Goal: Information Seeking & Learning: Compare options

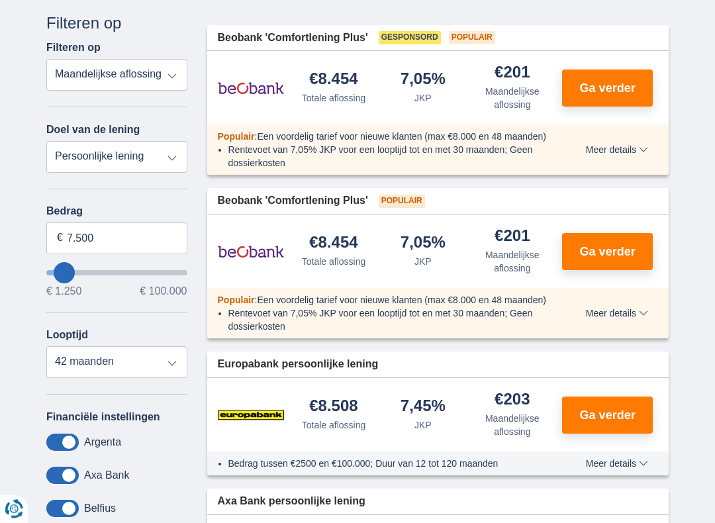
scroll to position [225, 0]
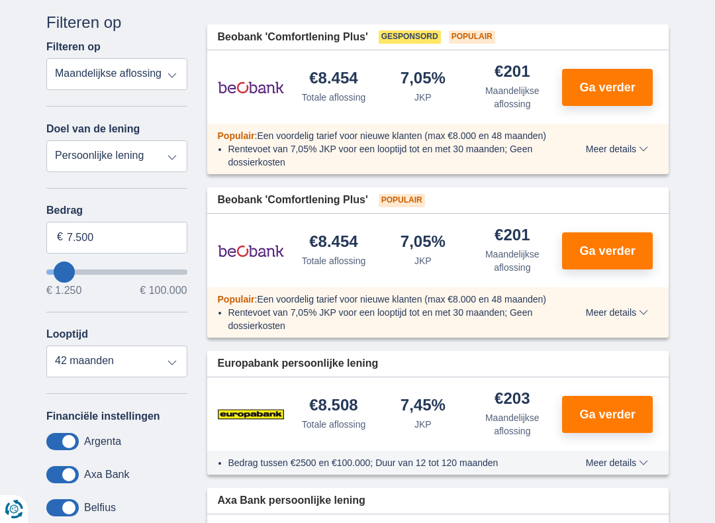
type input "14.250"
type input "14250"
type input "15.250"
type input "15250"
type input "16.250"
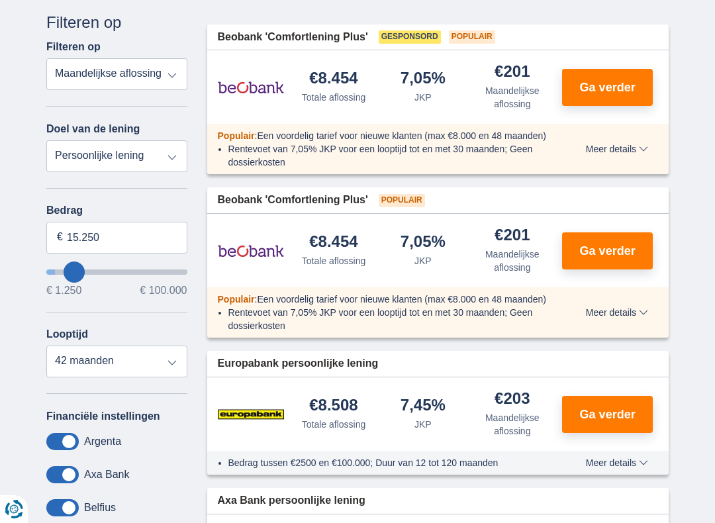
type input "16250"
select select "84"
type input "17.250"
type input "17250"
type input "18.250"
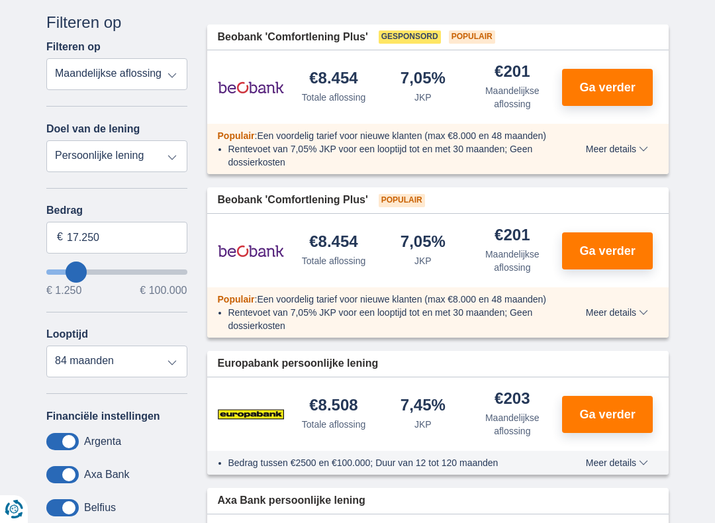
type input "18250"
type input "19.250"
type input "19250"
type input "20.250"
type input "20250"
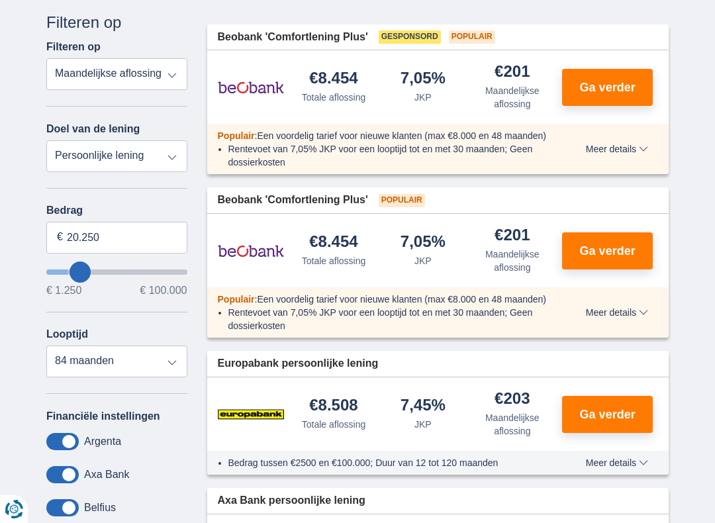
type input "21.250"
type input "21250"
type input "22.250"
type input "22250"
select select "120"
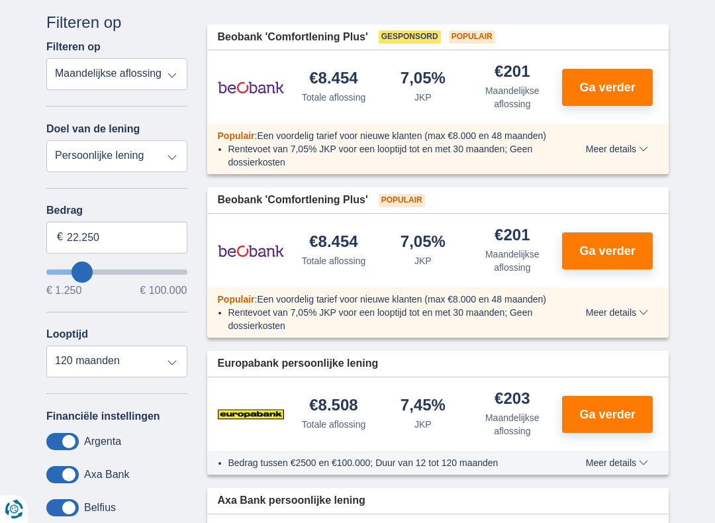
type input "23.250"
type input "23250"
type input "22.250"
type input "22250"
type input "21.250"
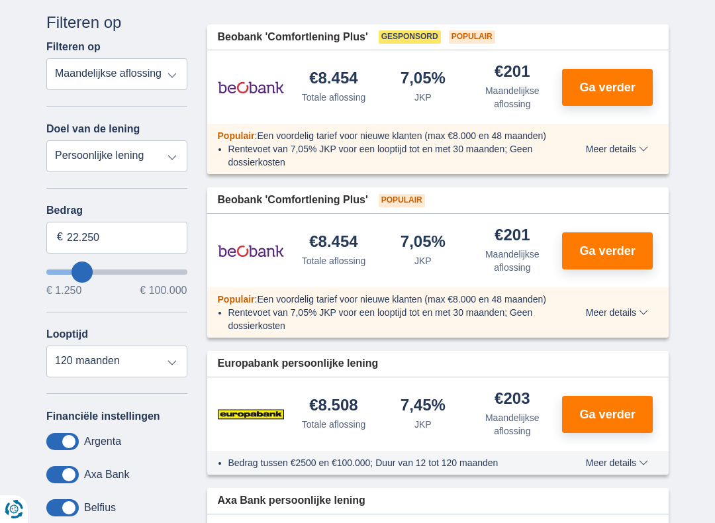
type input "21250"
type input "20.250"
type input "20250"
type input "19.250"
type input "19250"
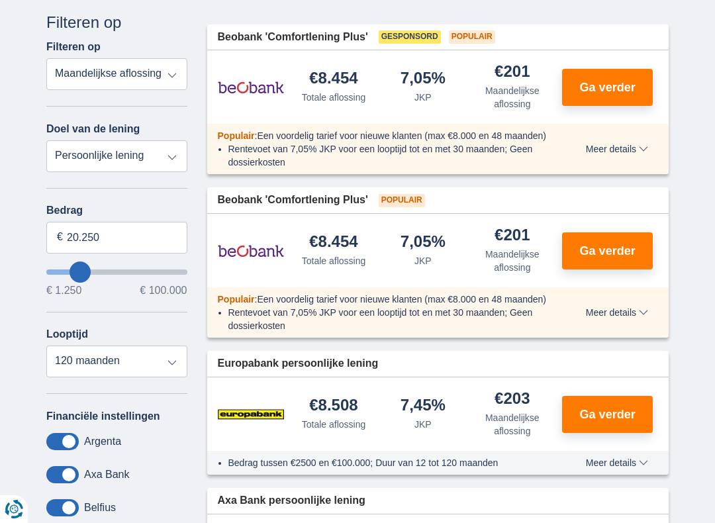
select select "84"
type input "18.250"
type input "18250"
type input "17.250"
type input "17250"
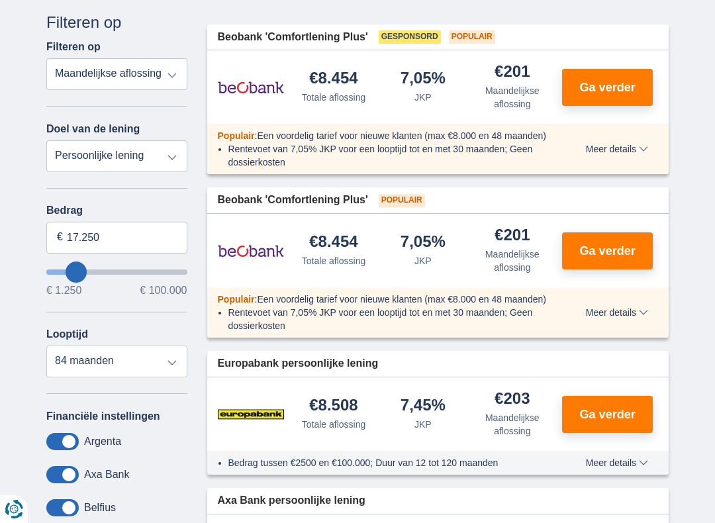
type input "16.250"
type input "16250"
type input "15.250"
type input "15250"
type input "14.250"
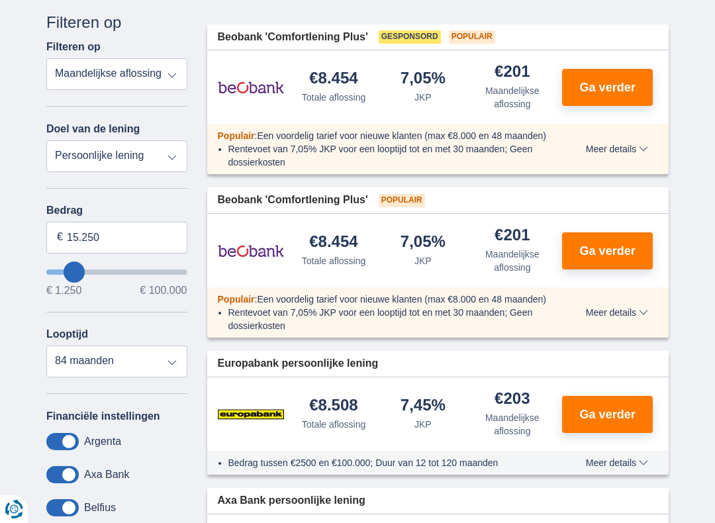
type input "14250"
select select "60"
type input "13.250"
type input "13250"
type input "12.250"
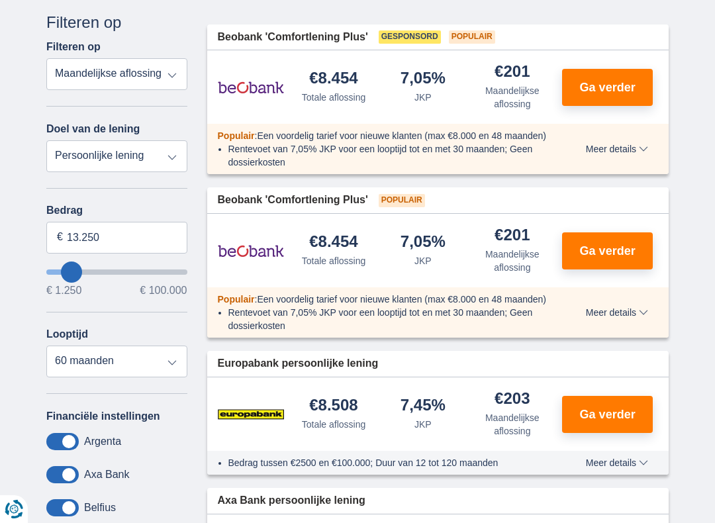
type input "12250"
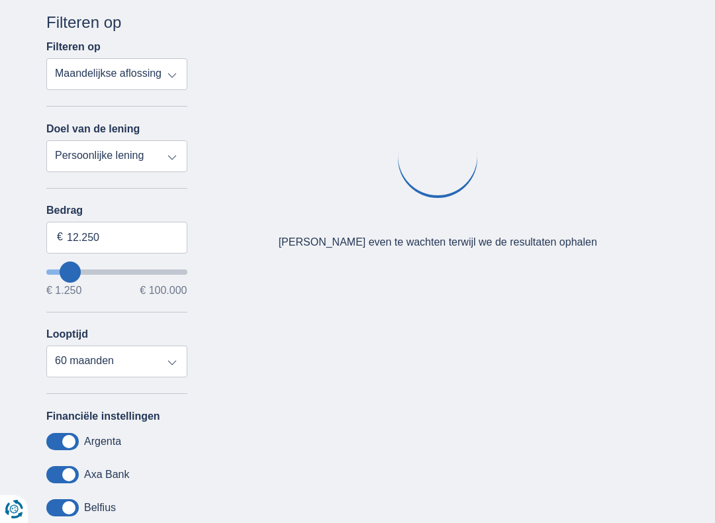
type input "11.250"
type input "11250"
type input "10.250"
type input "10250"
type input "9.250"
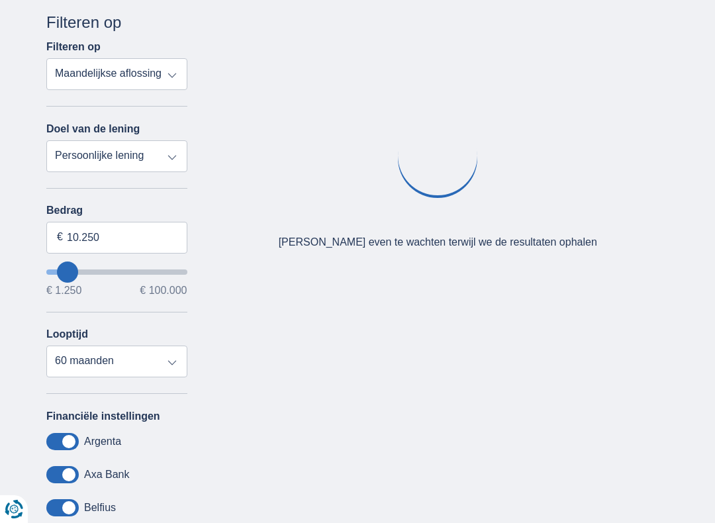
type input "9250"
select select "48"
type input "10.250"
type input "10250"
select select "60"
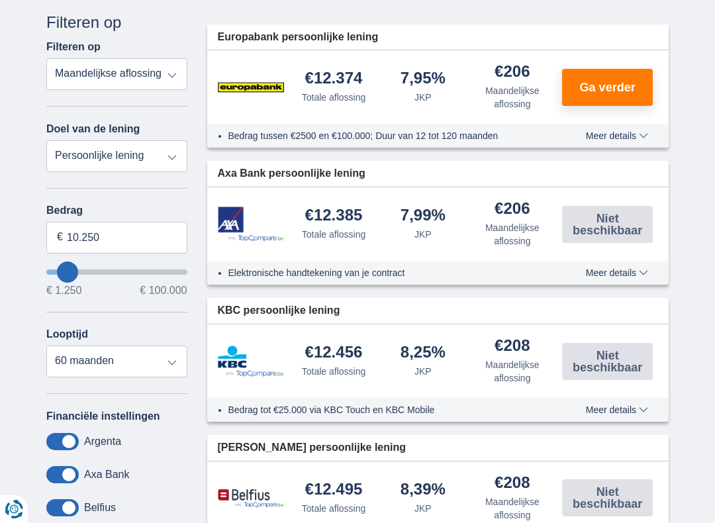
type input "9.250"
type input "9250"
select select "48"
type input "8.250"
type input "8250"
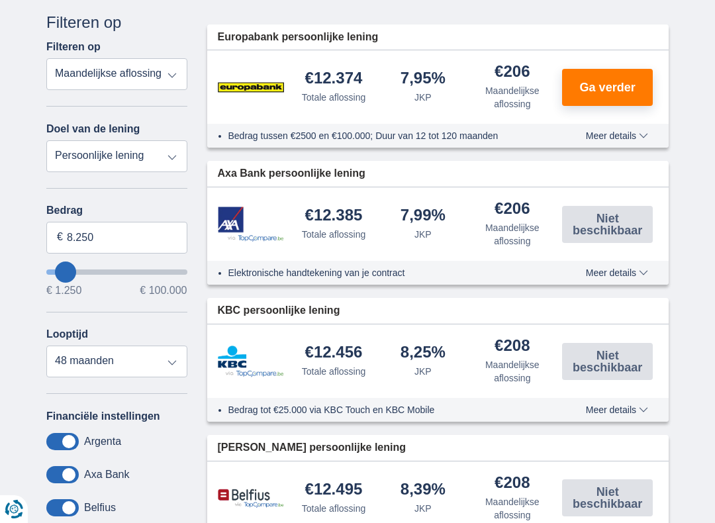
type input "7.250"
type input "7250"
select select "42"
type input "6.250"
type input "6250"
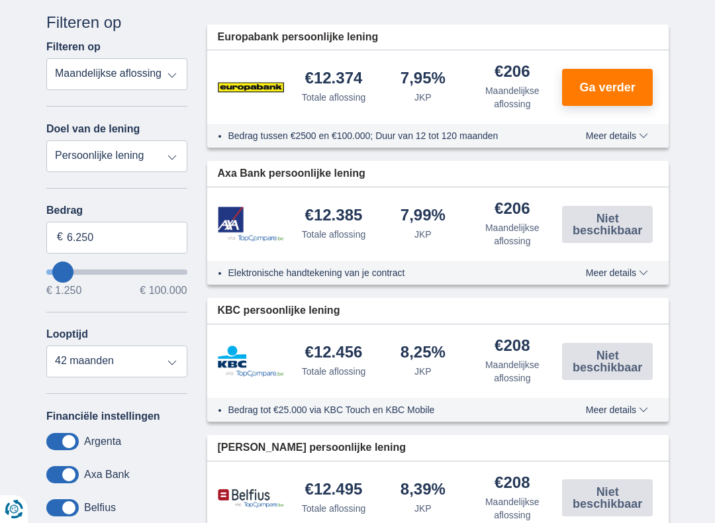
type input "5.250"
type input "5250"
select select "36"
type input "4.250"
type input "4250"
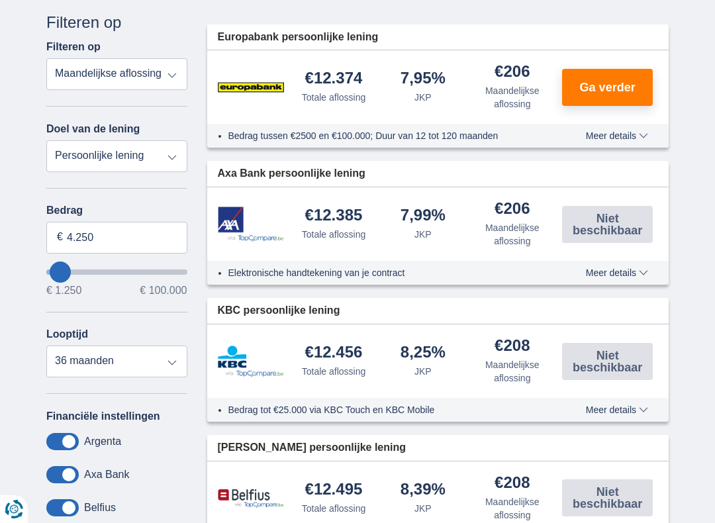
type input "5.250"
type input "5250"
type input "6.250"
type input "6250"
select select "42"
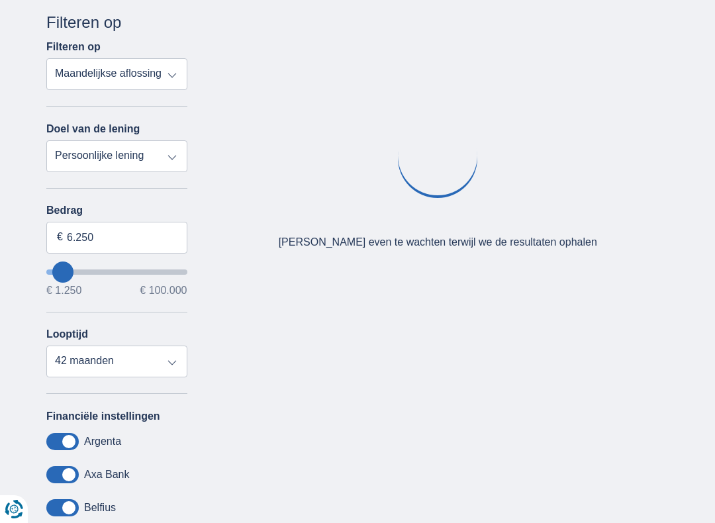
type input "7.250"
type input "7250"
type input "8.250"
type input "8250"
select select "48"
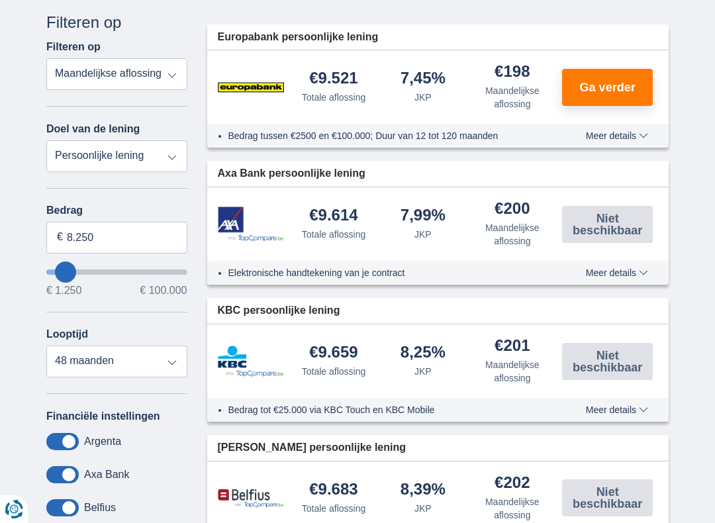
type input "7.250"
type input "7250"
select select "42"
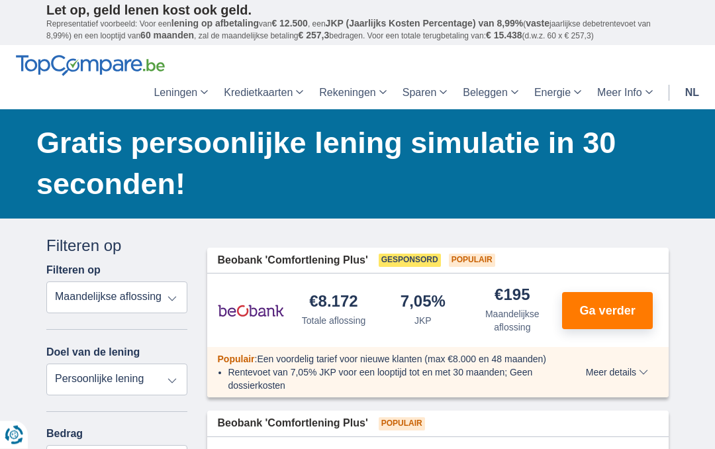
scroll to position [0, 0]
